Goal: Task Accomplishment & Management: Complete application form

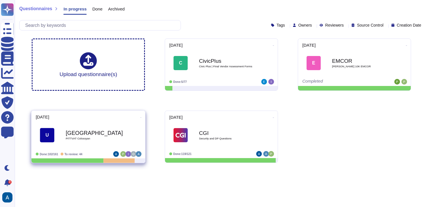
click at [106, 136] on b "[GEOGRAPHIC_DATA]" at bounding box center [94, 132] width 57 height 5
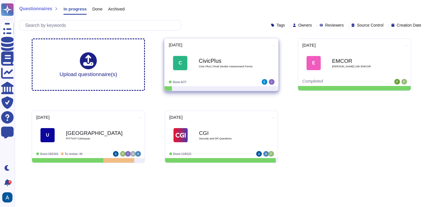
click at [236, 61] on b "CivicPlus" at bounding box center [227, 60] width 57 height 5
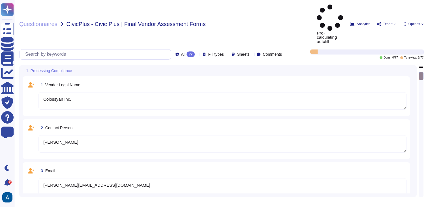
type textarea "Colossyan Inc."
type textarea "[PERSON_NAME]"
type textarea "[PERSON_NAME][EMAIL_ADDRESS][DOMAIN_NAME]"
type textarea "[PHONE_NUMBER]"
type textarea "[STREET_ADDRESS][US_STATE]"
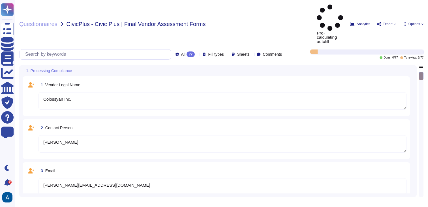
click at [220, 92] on textarea "Colossyan Inc." at bounding box center [222, 101] width 368 height 18
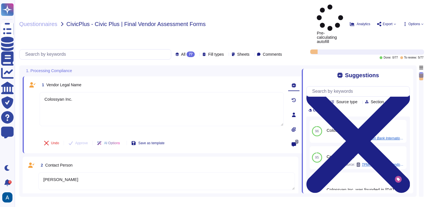
click at [82, 173] on textarea "[PERSON_NAME]" at bounding box center [166, 182] width 256 height 18
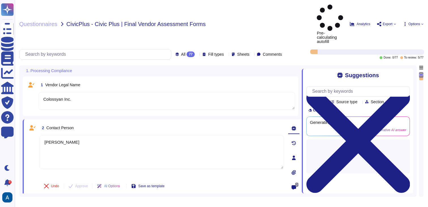
click at [104, 92] on textarea "Colossyan Inc." at bounding box center [166, 101] width 256 height 18
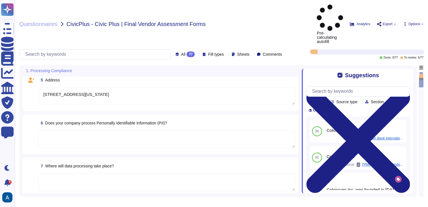
scroll to position [215, 0]
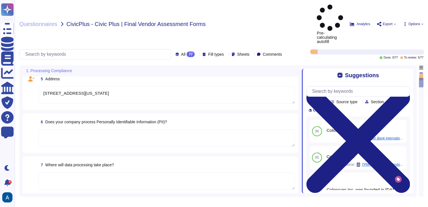
click at [84, 129] on textarea at bounding box center [166, 138] width 256 height 18
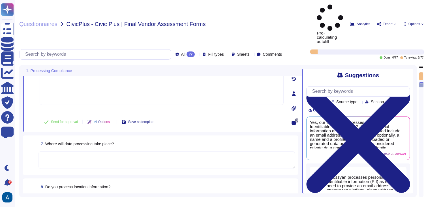
scroll to position [273, 0]
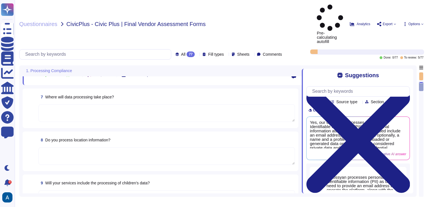
click at [90, 147] on textarea at bounding box center [166, 156] width 256 height 18
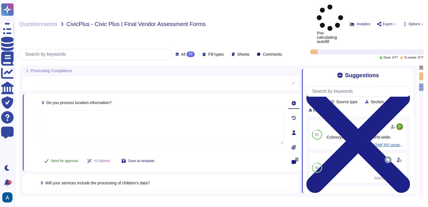
scroll to position [0, 0]
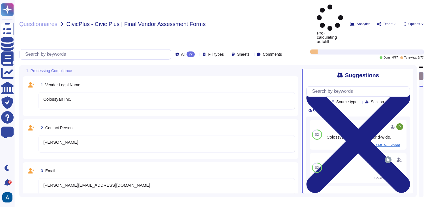
type textarea "Colossyan Inc."
type textarea "[PERSON_NAME]"
type textarea "[PERSON_NAME][EMAIL_ADDRESS][DOMAIN_NAME]"
click at [79, 135] on textarea "[PERSON_NAME]" at bounding box center [166, 144] width 256 height 18
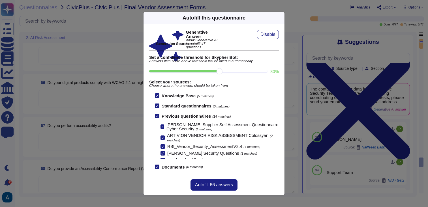
scroll to position [2647, 0]
click at [281, 18] on icon at bounding box center [281, 18] width 0 height 0
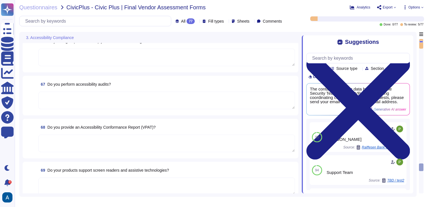
click at [262, 96] on textarea at bounding box center [166, 101] width 256 height 18
